Goal: Navigation & Orientation: Find specific page/section

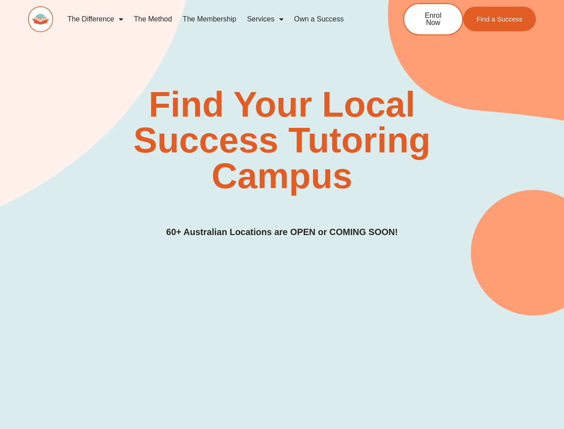
click at [282, 214] on div "Find Your Local Success Tutoring Campus 60+ Australian Locations are OPEN or CO…" at bounding box center [282, 163] width 508 height 152
click at [265, 19] on link "Services" at bounding box center [265, 19] width 47 height 21
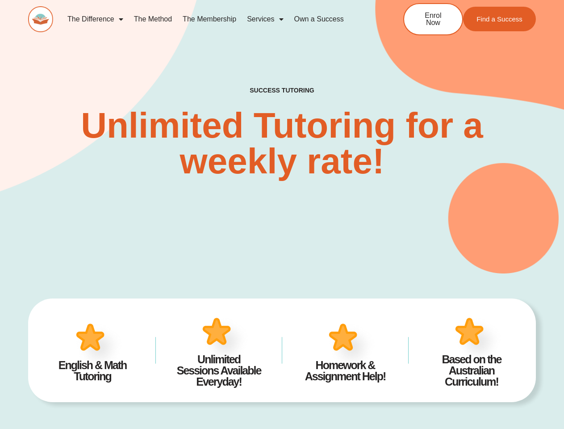
click at [282, 214] on div "SUCCESS TUTORING​ Unlimited Tutoring for a weekly rate!" at bounding box center [282, 119] width 508 height 308
click at [265, 19] on link "Services" at bounding box center [265, 19] width 47 height 21
